Goal: Answer question/provide support: Answer question/provide support

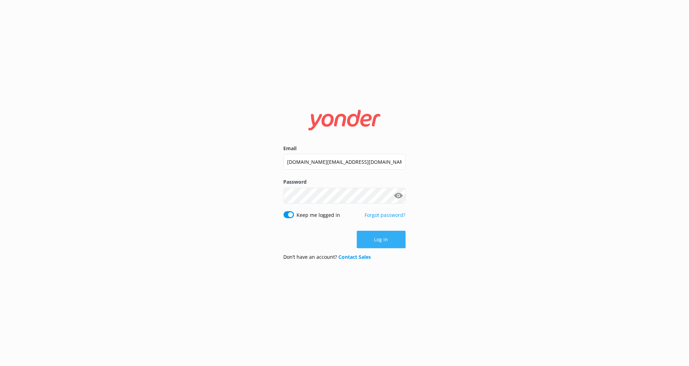
click at [384, 238] on button "Log in" at bounding box center [381, 239] width 49 height 17
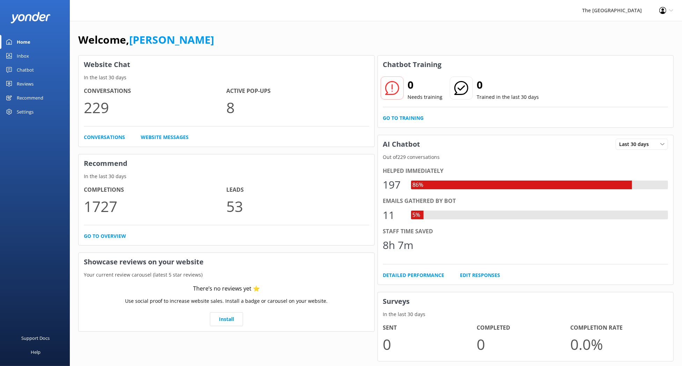
click at [26, 55] on div "Inbox" at bounding box center [23, 56] width 12 height 14
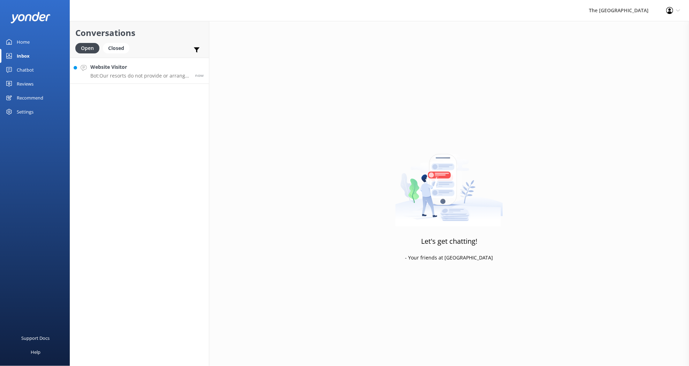
click at [147, 80] on link "Website Visitor Bot: Our resorts do not provide or arrange airport transfers. H…" at bounding box center [139, 71] width 139 height 26
